Goal: Check status: Check status

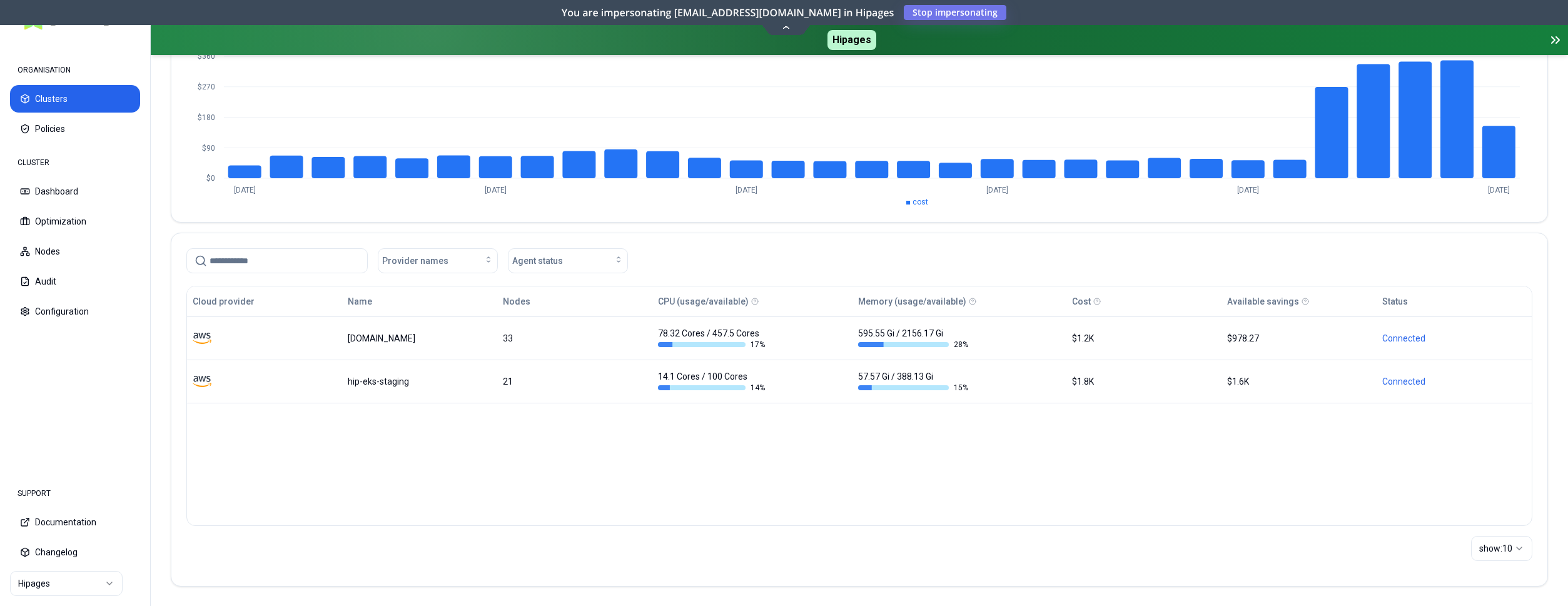
scroll to position [168, 0]
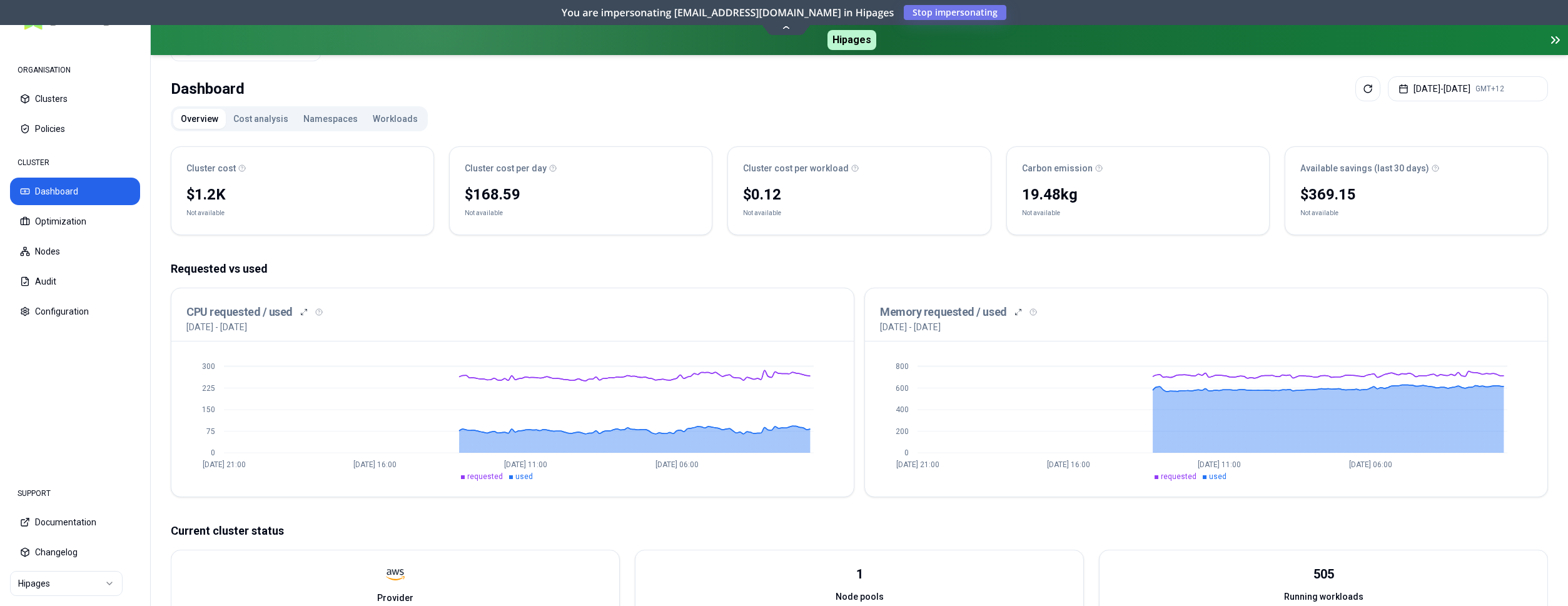
scroll to position [64, 0]
click at [81, 580] on html "ORGANISATION Clusters Policies CLUSTER Dashboard Optimization Nodes Audit Confi…" at bounding box center [784, 303] width 1568 height 606
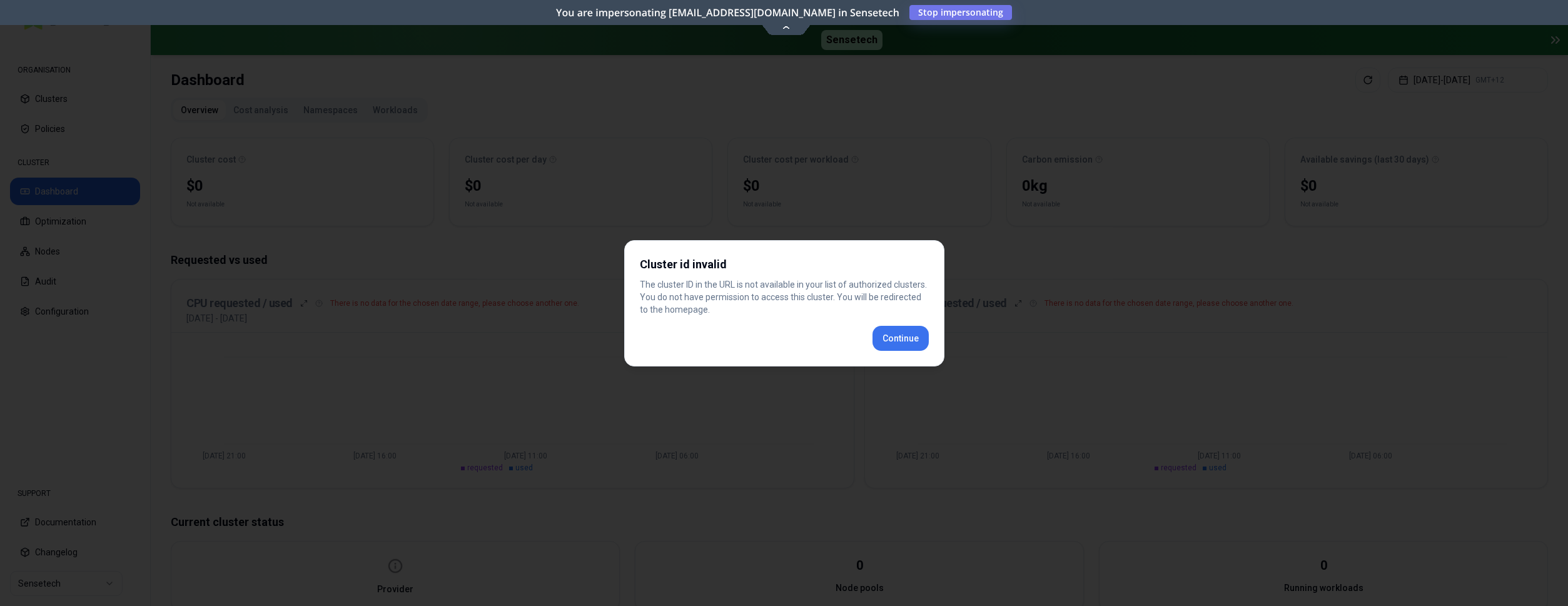
click at [897, 334] on div "Cluster id invalid The cluster ID in the URL is not available in your list of a…" at bounding box center [784, 303] width 320 height 126
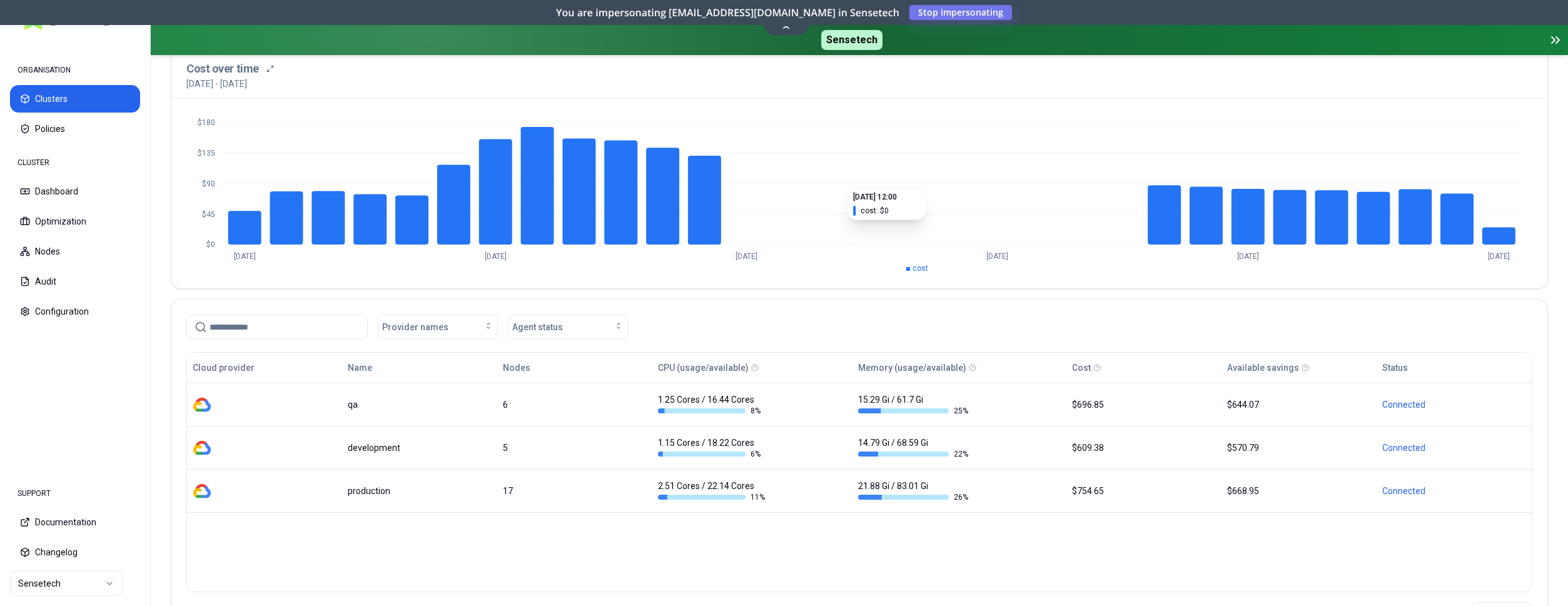
scroll to position [127, 0]
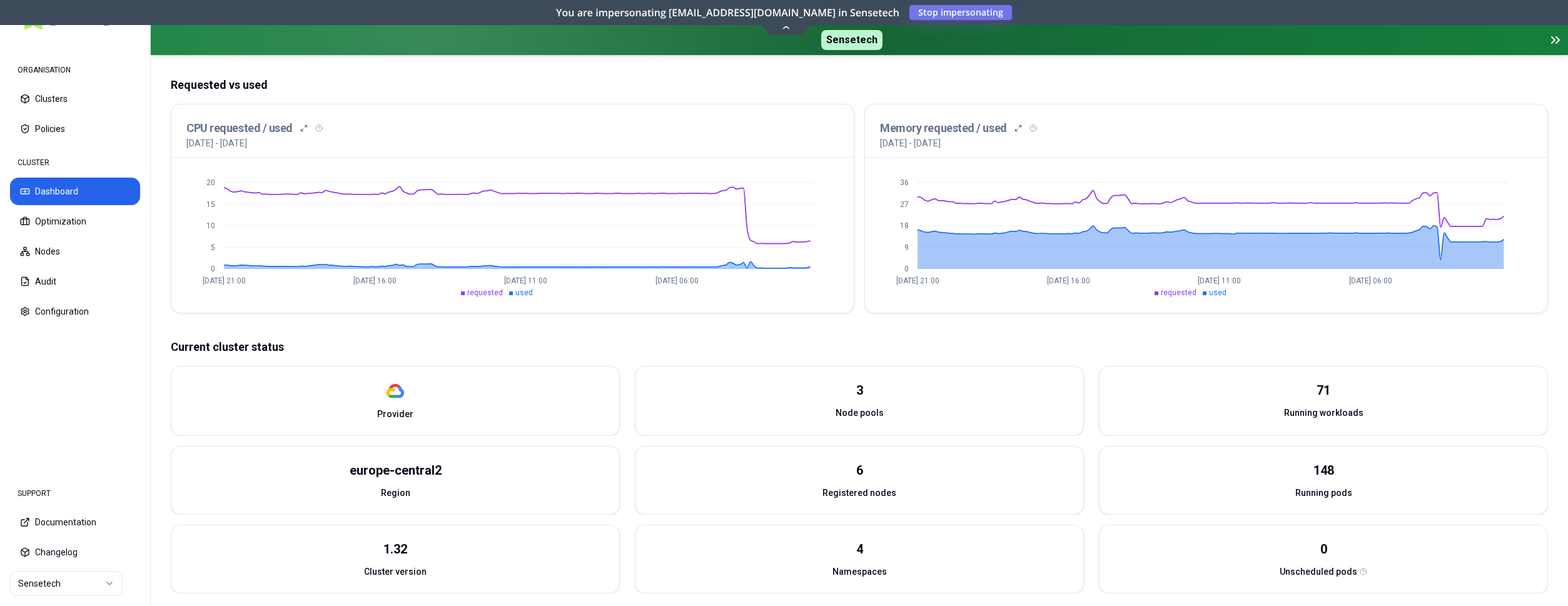
scroll to position [240, 0]
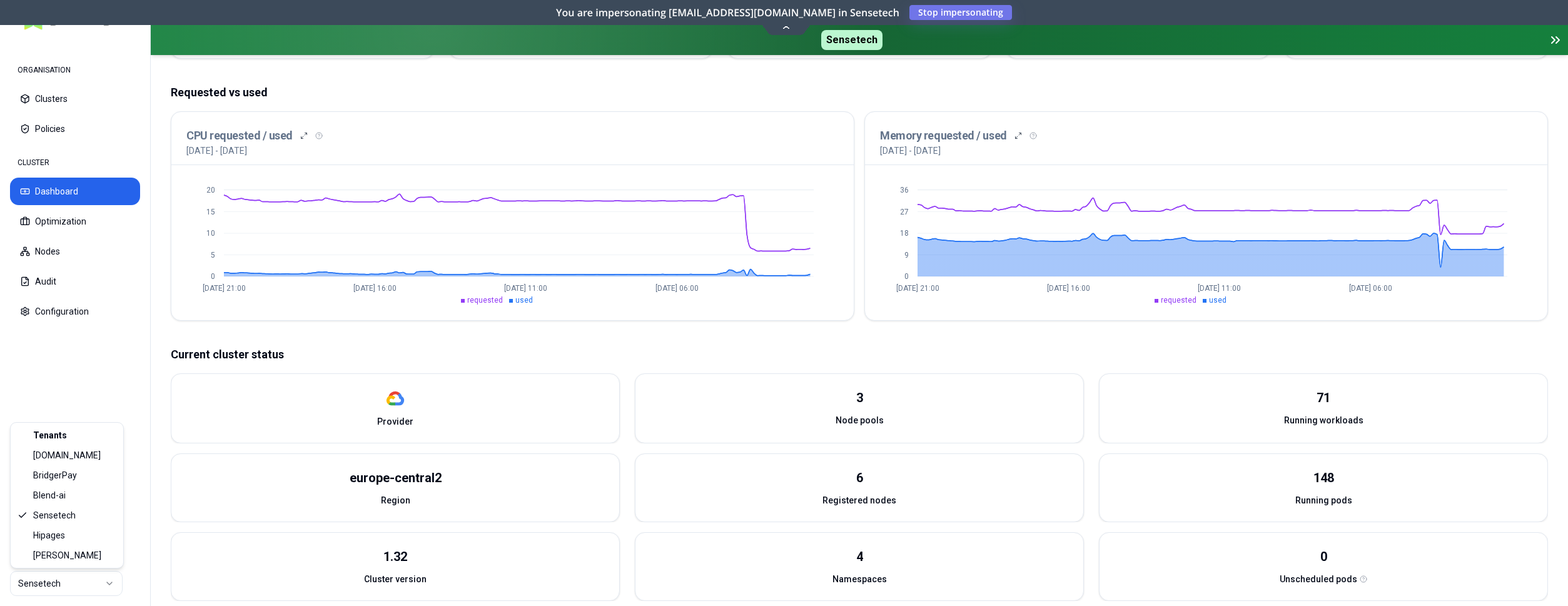
click at [73, 575] on html "ORGANISATION Clusters Policies CLUSTER Dashboard Optimization Nodes Audit Confi…" at bounding box center [784, 303] width 1568 height 606
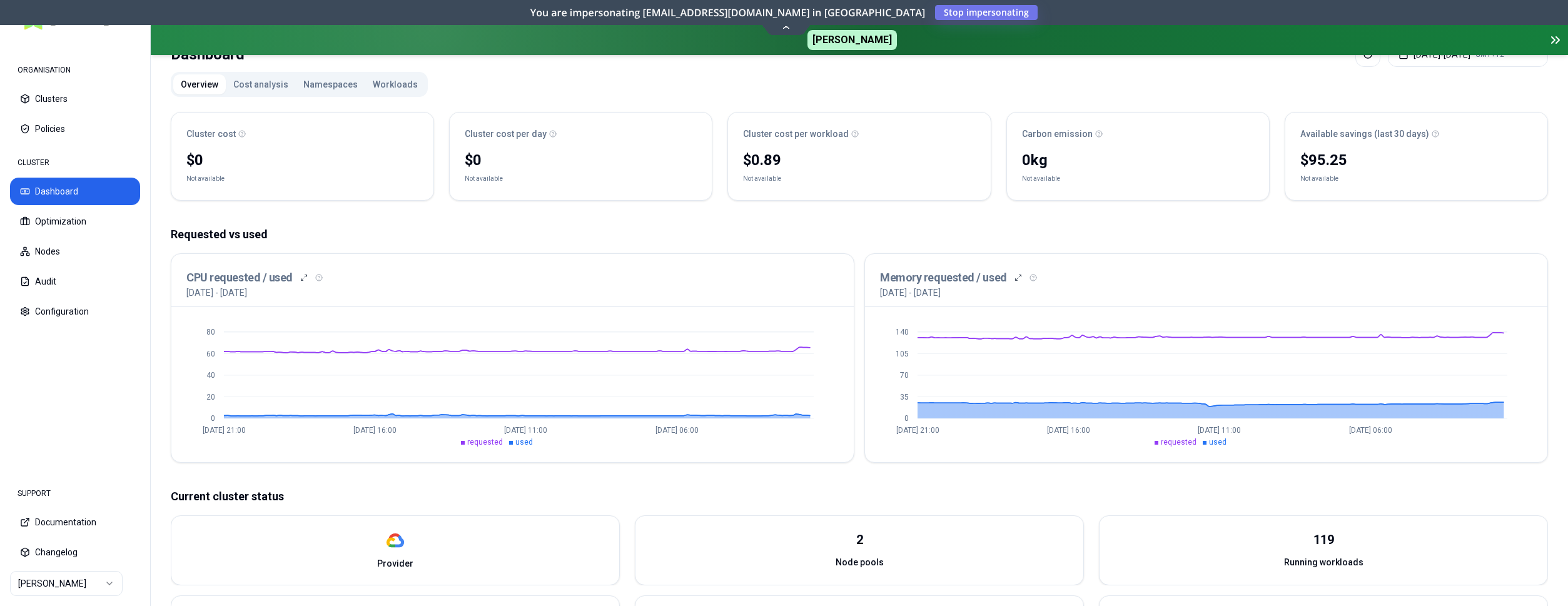
scroll to position [127, 0]
